Goal: Check status: Check status

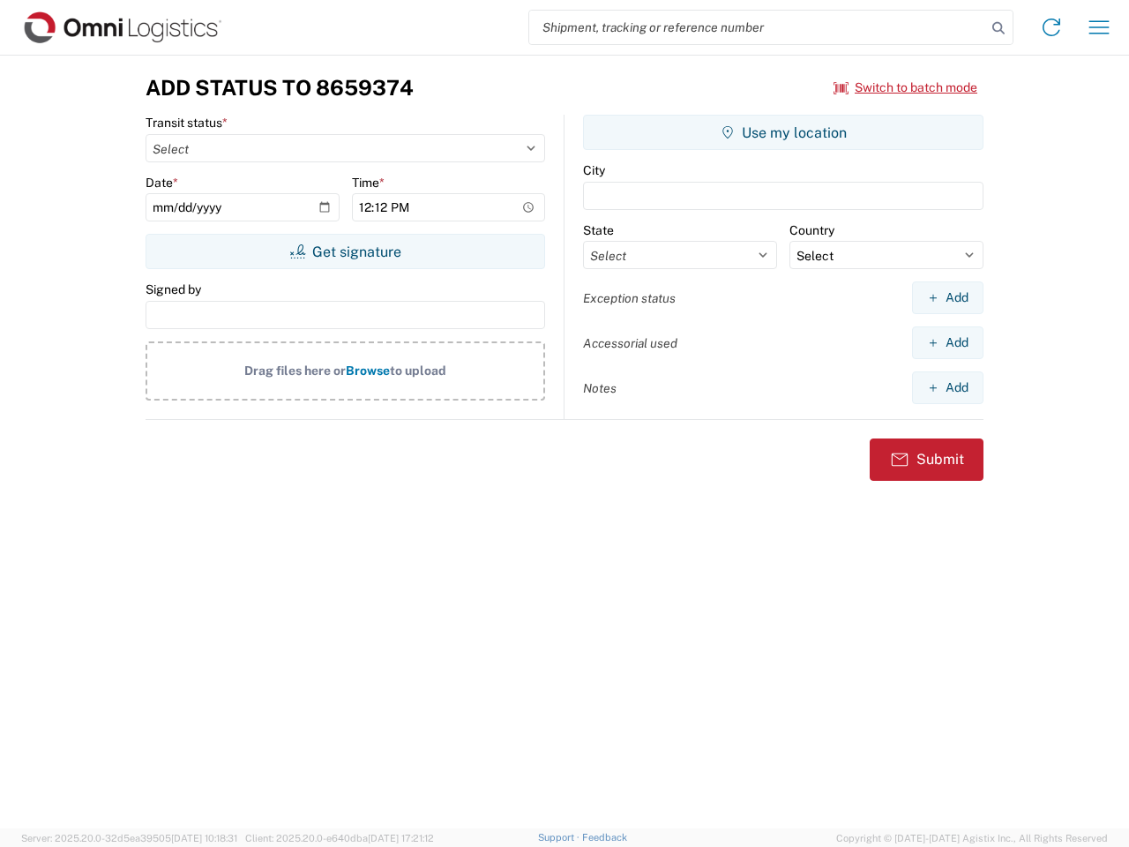
click at [758, 27] on input "search" at bounding box center [757, 28] width 457 height 34
click at [998, 28] on icon at bounding box center [998, 28] width 25 height 25
click at [1051, 27] on icon at bounding box center [1051, 27] width 28 height 28
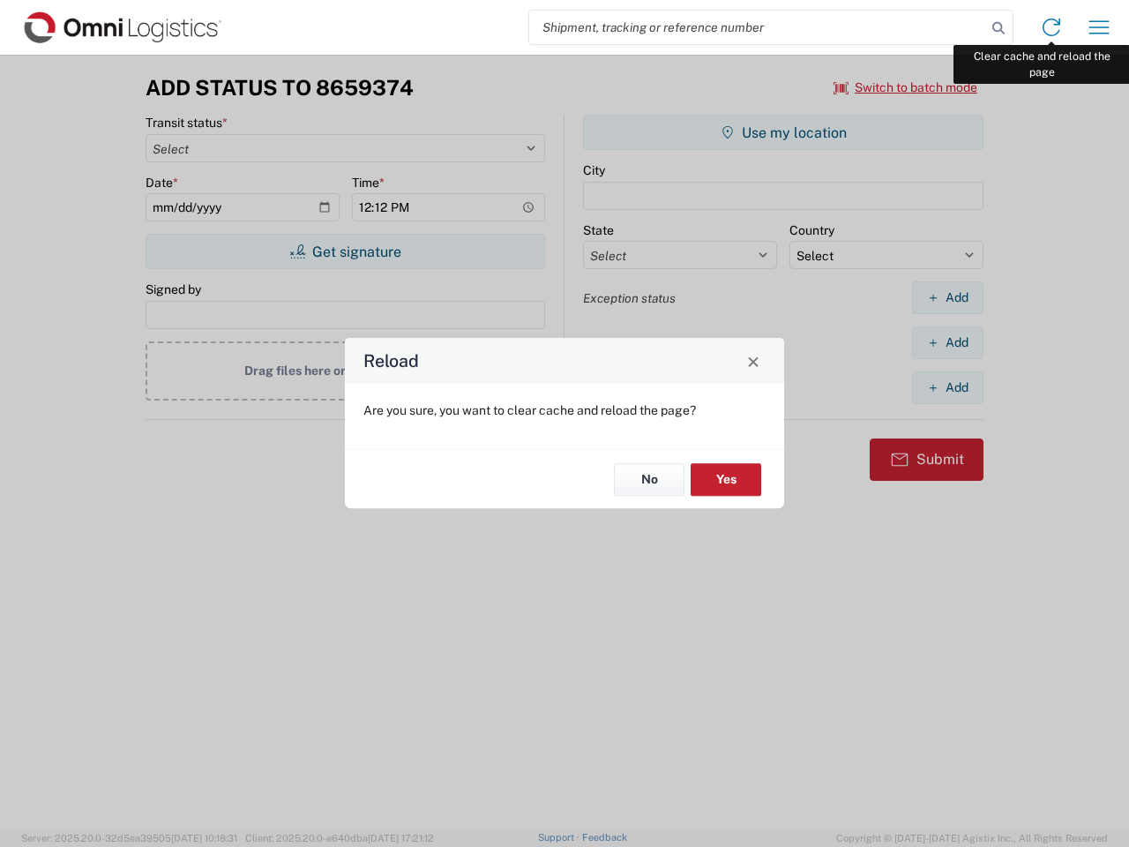
click at [1099, 27] on div "Reload Are you sure, you want to clear cache and reload the page? No Yes" at bounding box center [564, 423] width 1129 height 847
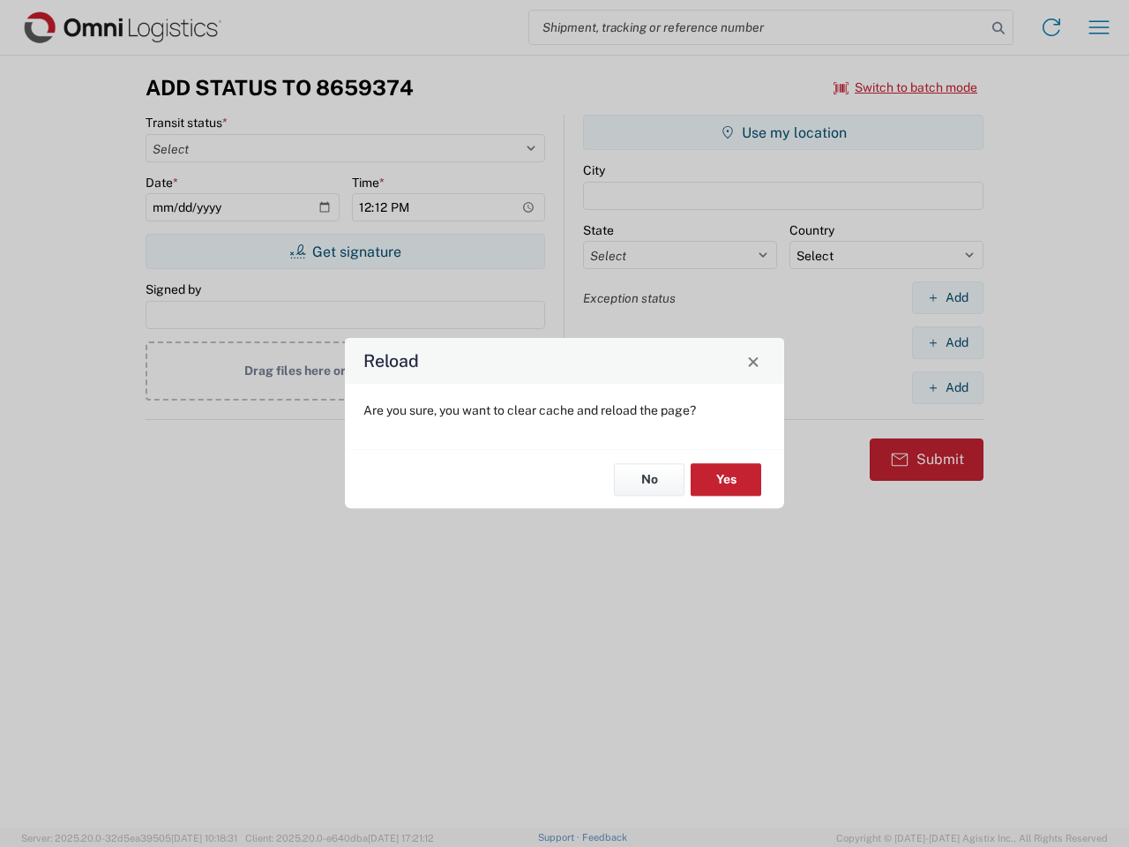
click at [906, 87] on div "Reload Are you sure, you want to clear cache and reload the page? No Yes" at bounding box center [564, 423] width 1129 height 847
click at [345, 251] on div "Reload Are you sure, you want to clear cache and reload the page? No Yes" at bounding box center [564, 423] width 1129 height 847
click at [783, 132] on div "Reload Are you sure, you want to clear cache and reload the page? No Yes" at bounding box center [564, 423] width 1129 height 847
click at [947, 297] on div "Reload Are you sure, you want to clear cache and reload the page? No Yes" at bounding box center [564, 423] width 1129 height 847
click at [947, 342] on div "Reload Are you sure, you want to clear cache and reload the page? No Yes" at bounding box center [564, 423] width 1129 height 847
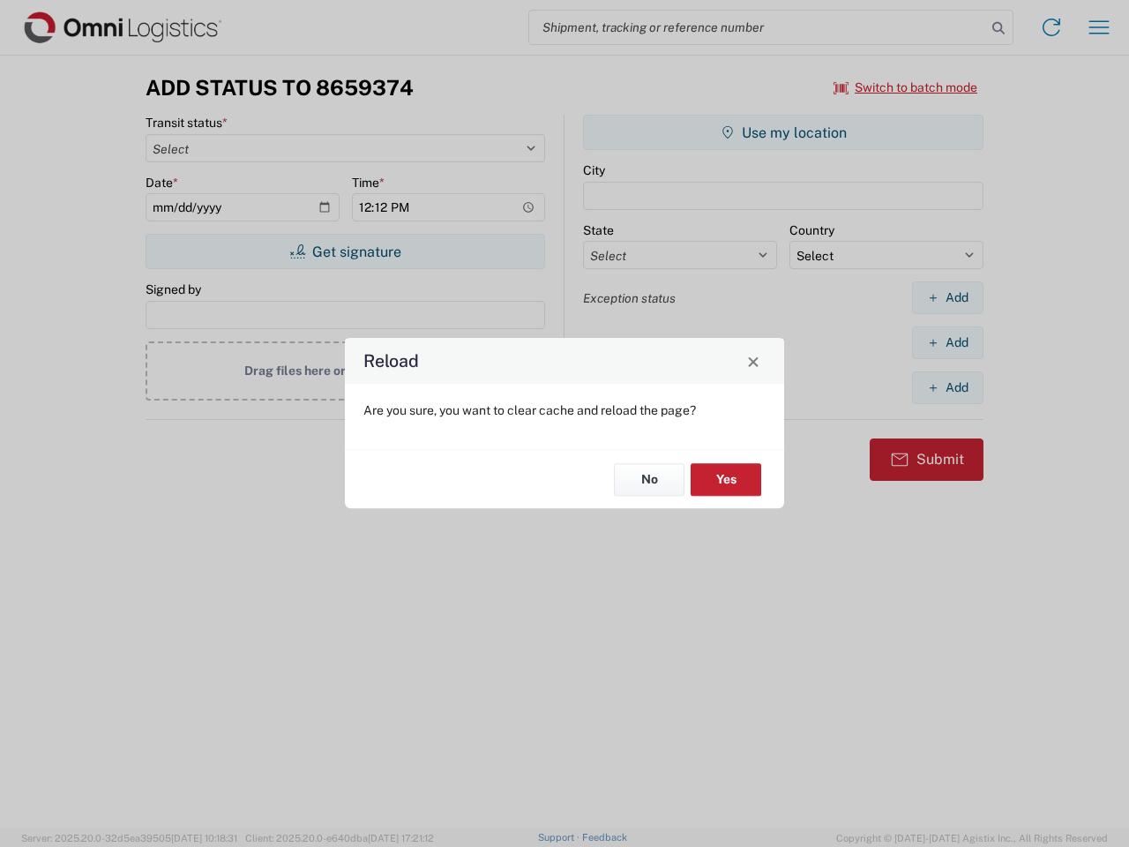
click at [947, 387] on div "Reload Are you sure, you want to clear cache and reload the page? No Yes" at bounding box center [564, 423] width 1129 height 847
